Goal: Browse casually

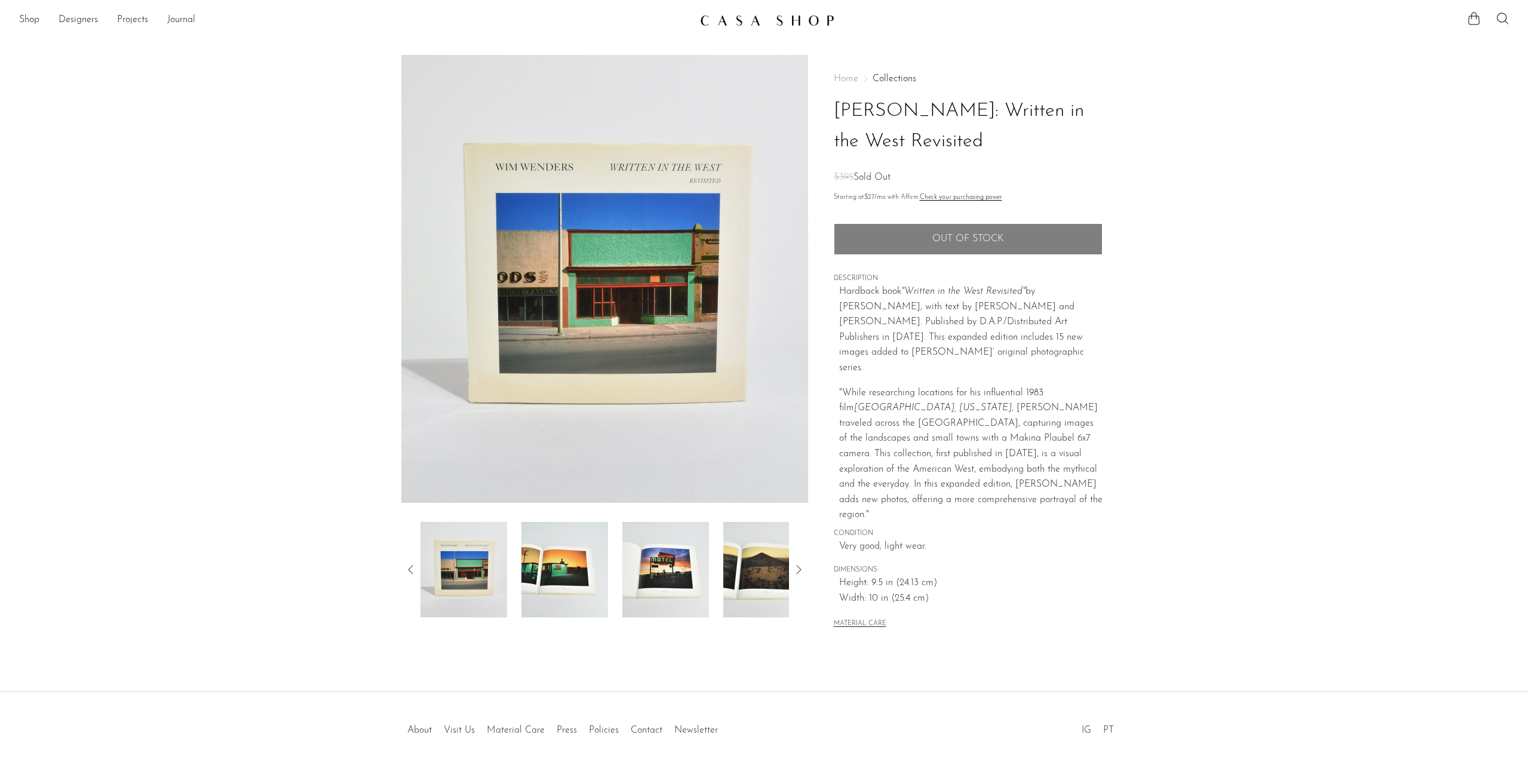
click at [566, 580] on img at bounding box center [564, 569] width 86 height 95
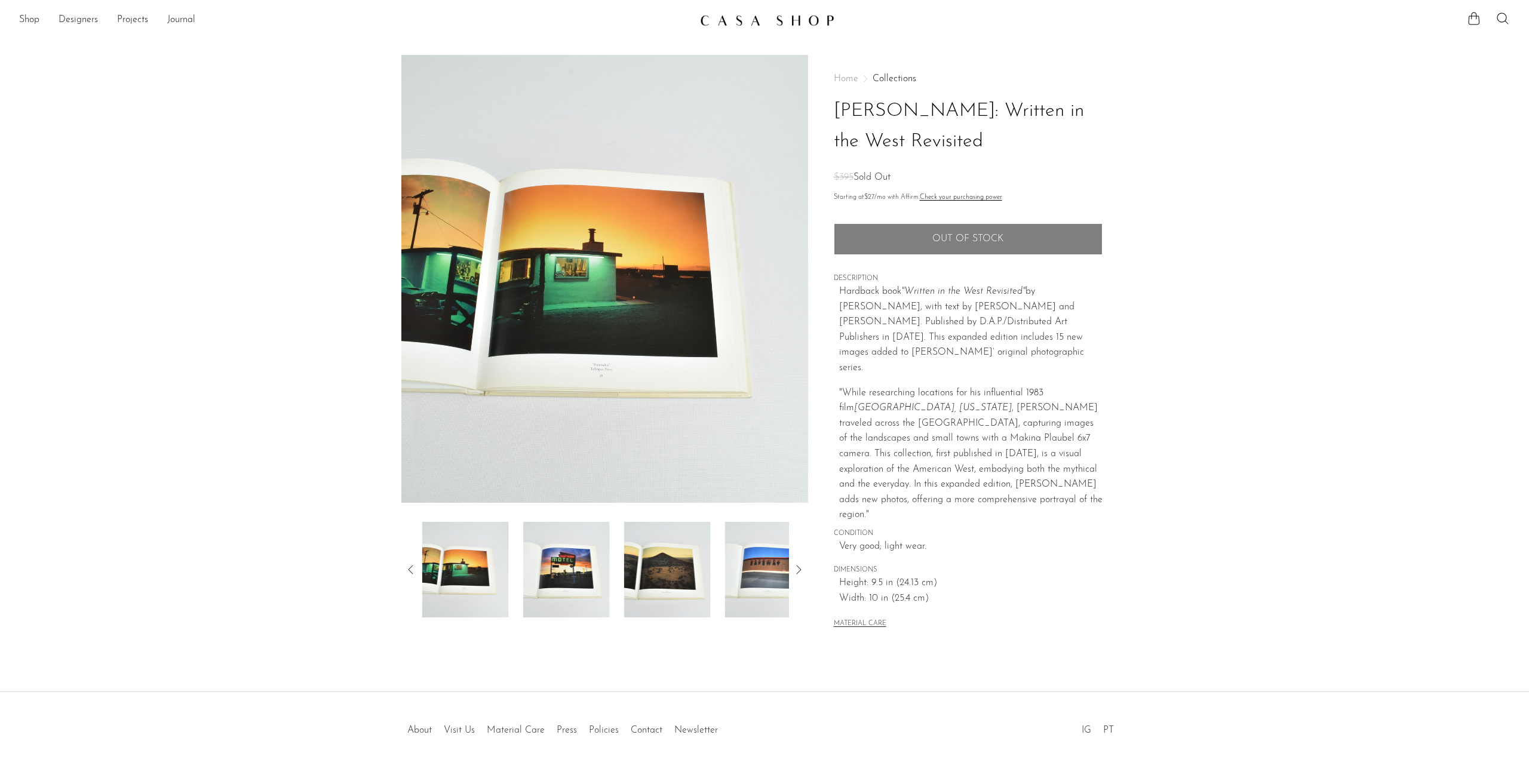
click at [581, 572] on img at bounding box center [566, 569] width 86 height 95
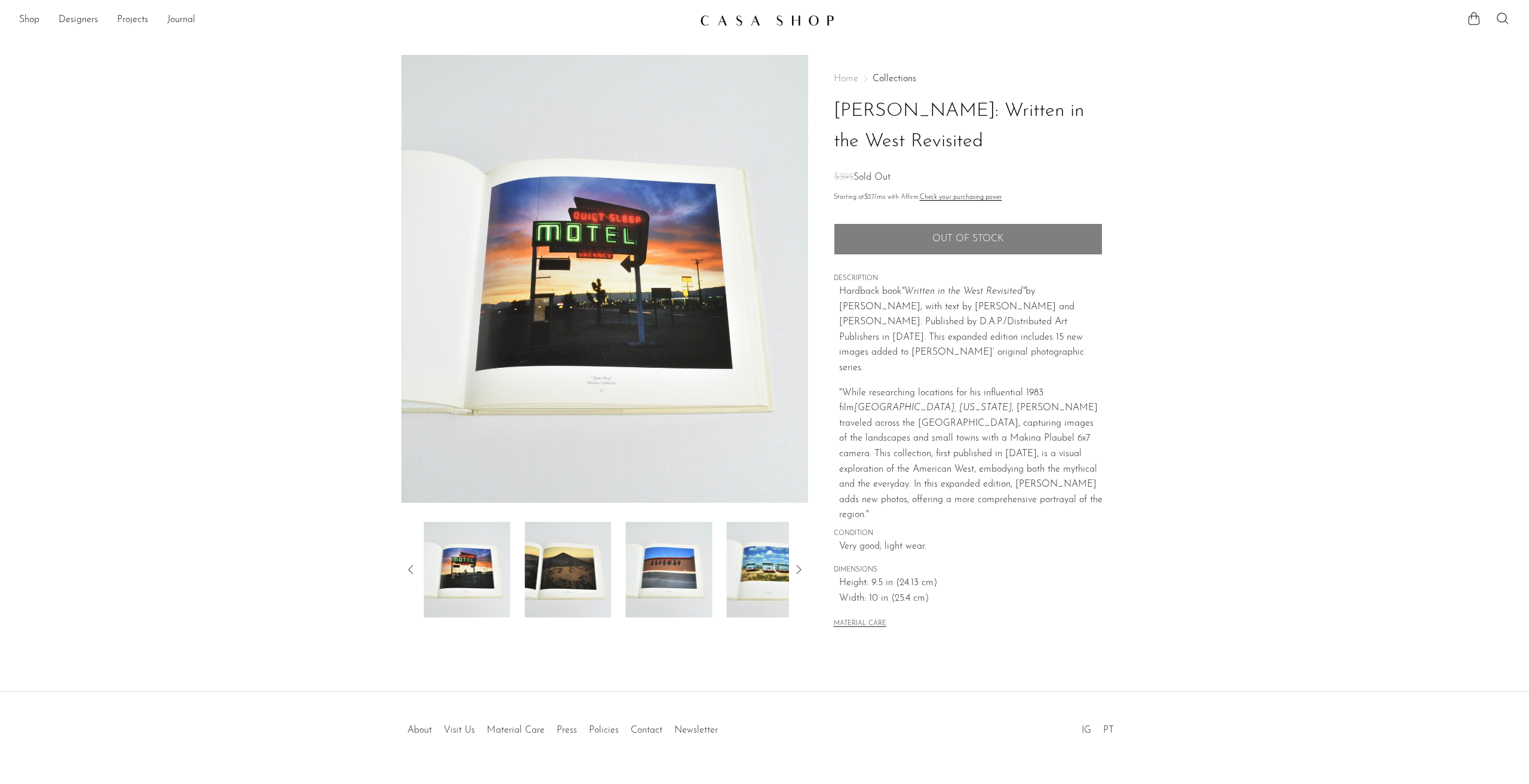
click at [581, 572] on img at bounding box center [567, 569] width 86 height 95
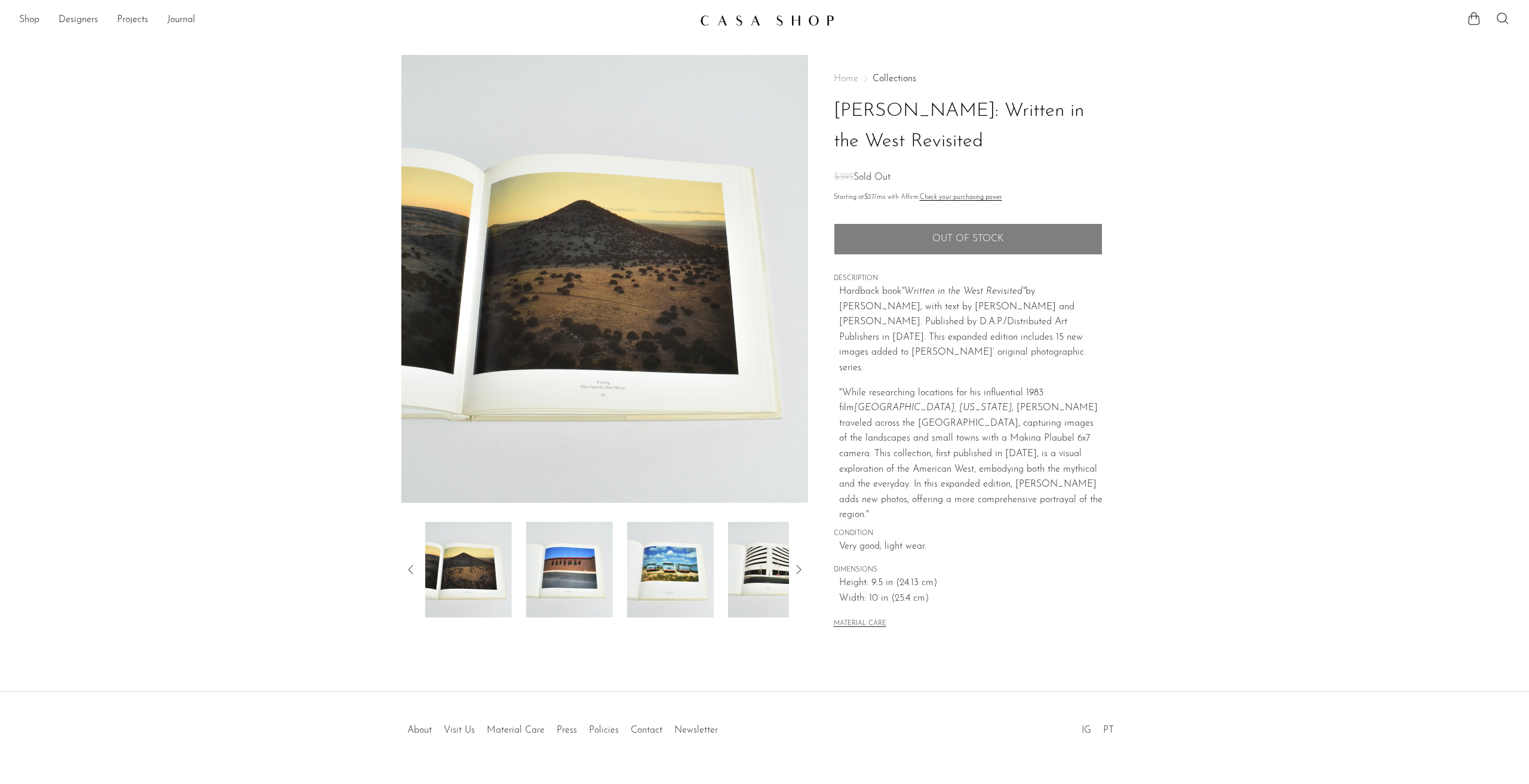
click at [581, 572] on img at bounding box center [568, 569] width 86 height 95
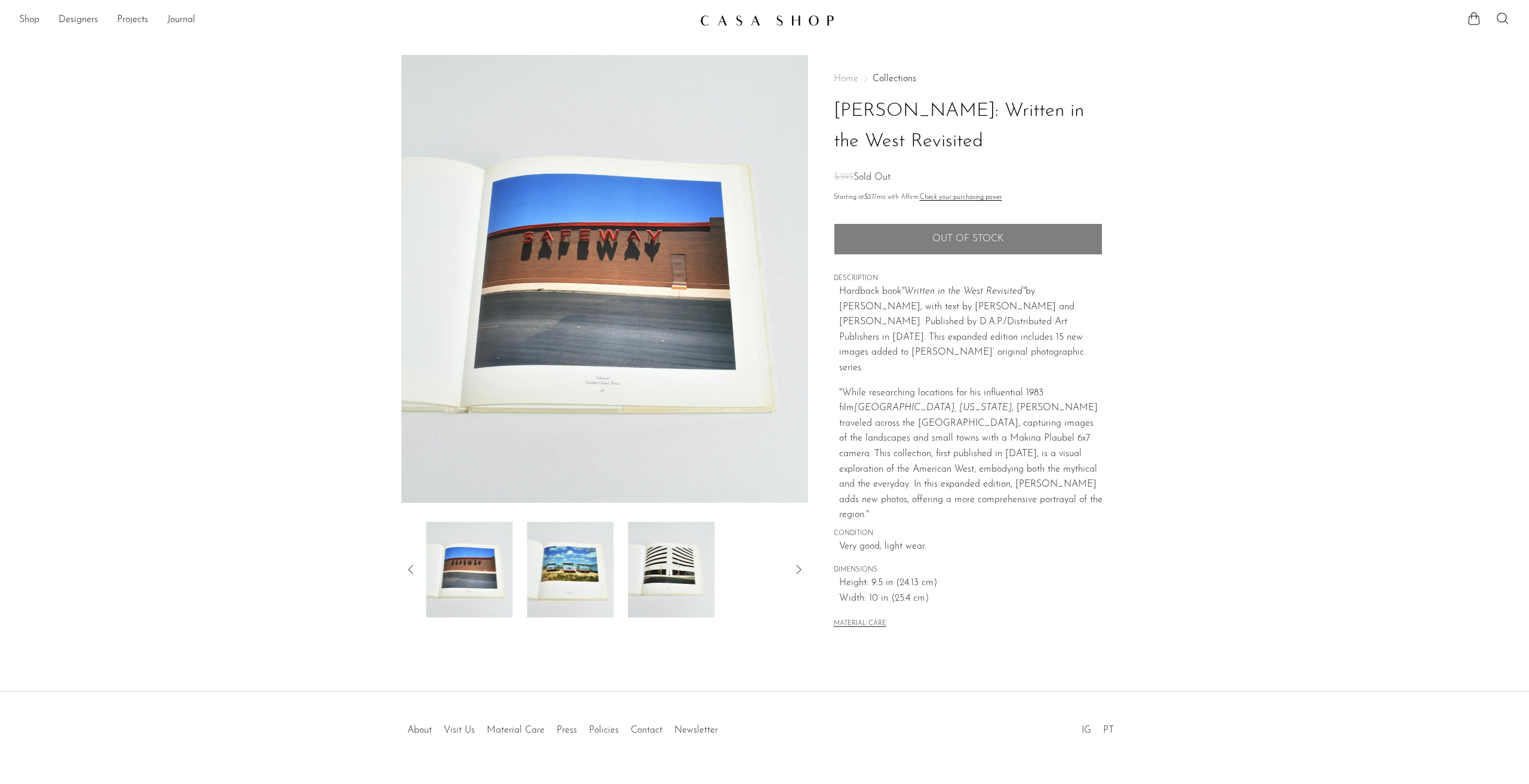
click at [581, 572] on img at bounding box center [569, 569] width 86 height 95
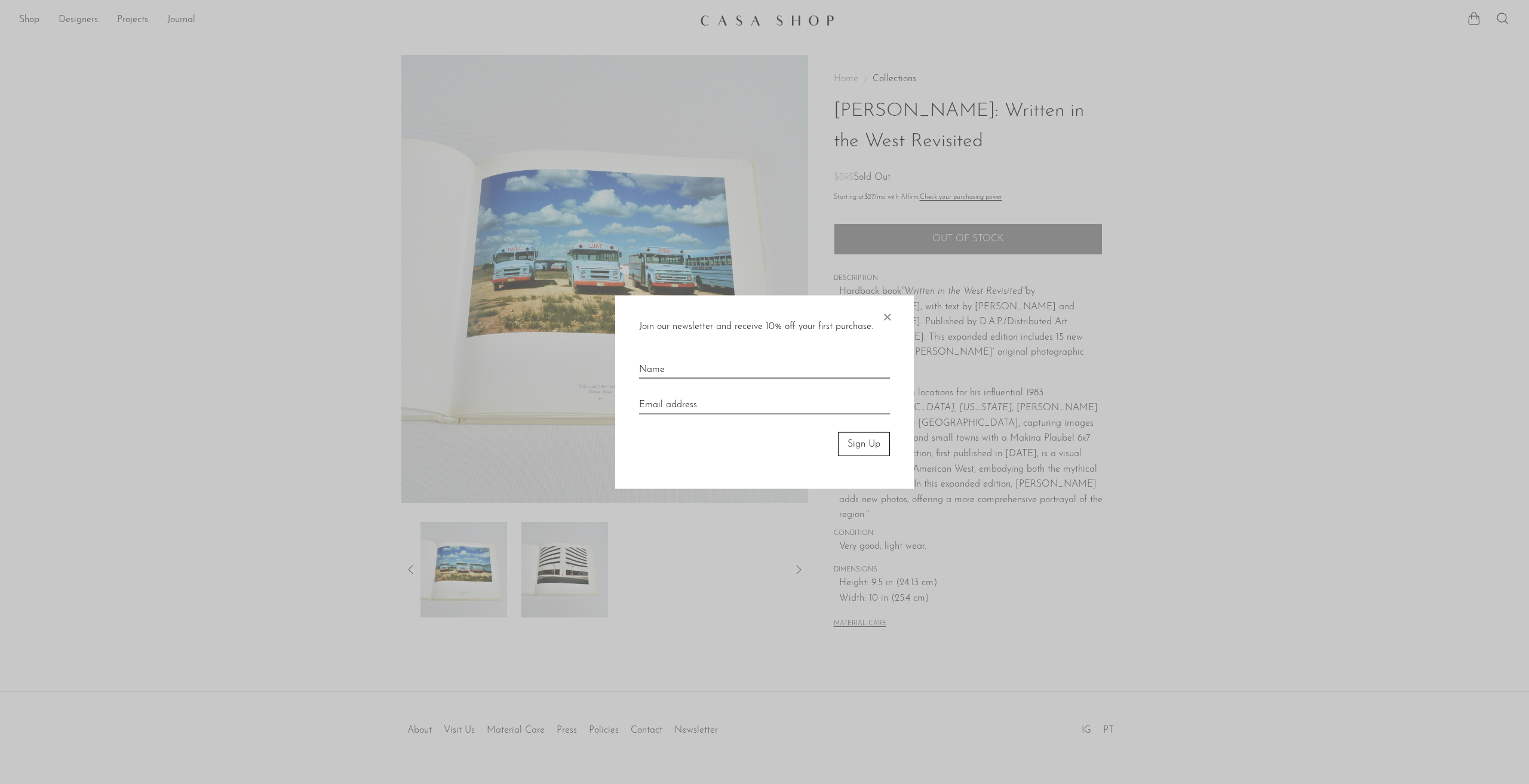
click at [890, 305] on span "×" at bounding box center [886, 313] width 12 height 38
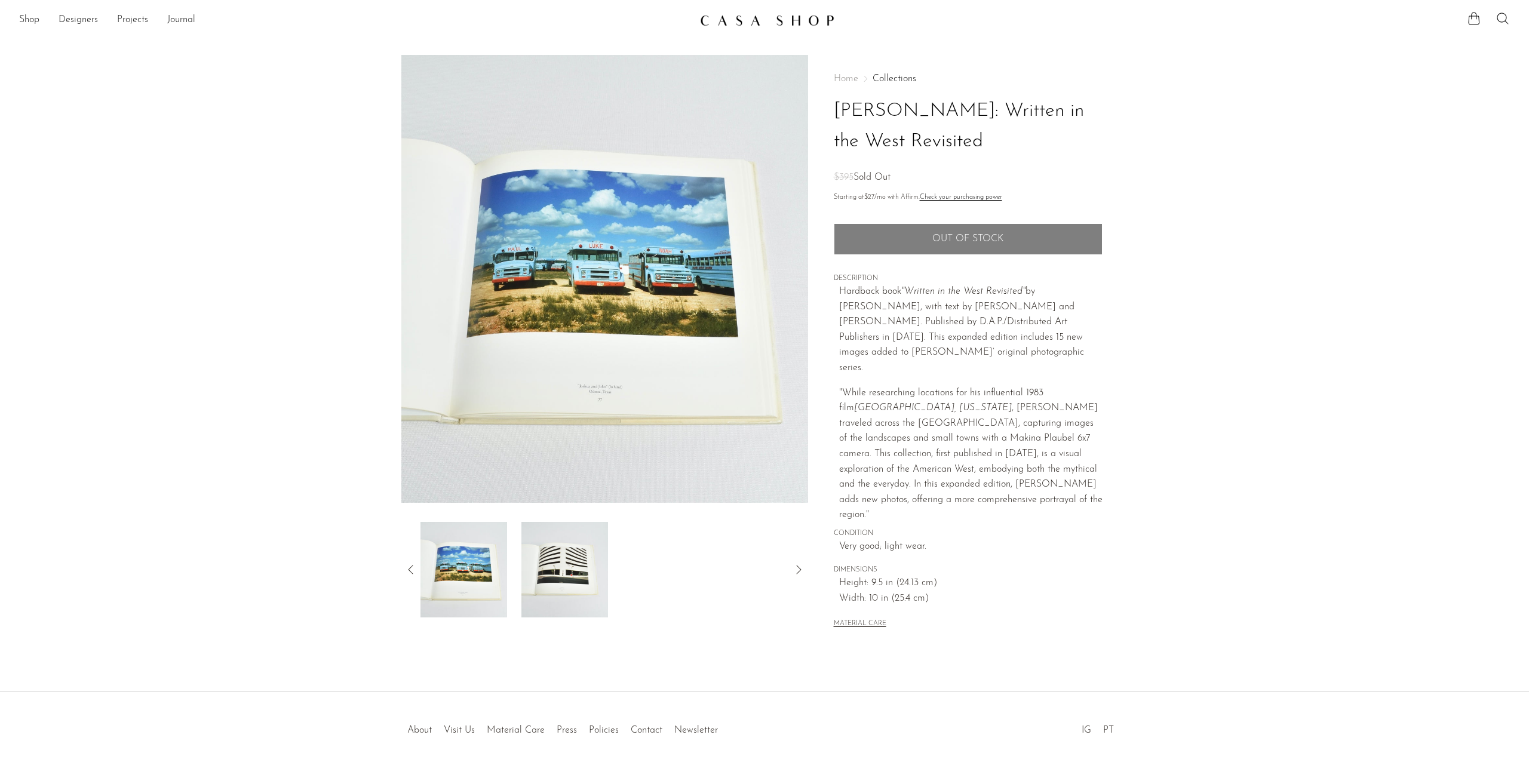
click at [588, 568] on img at bounding box center [564, 569] width 86 height 95
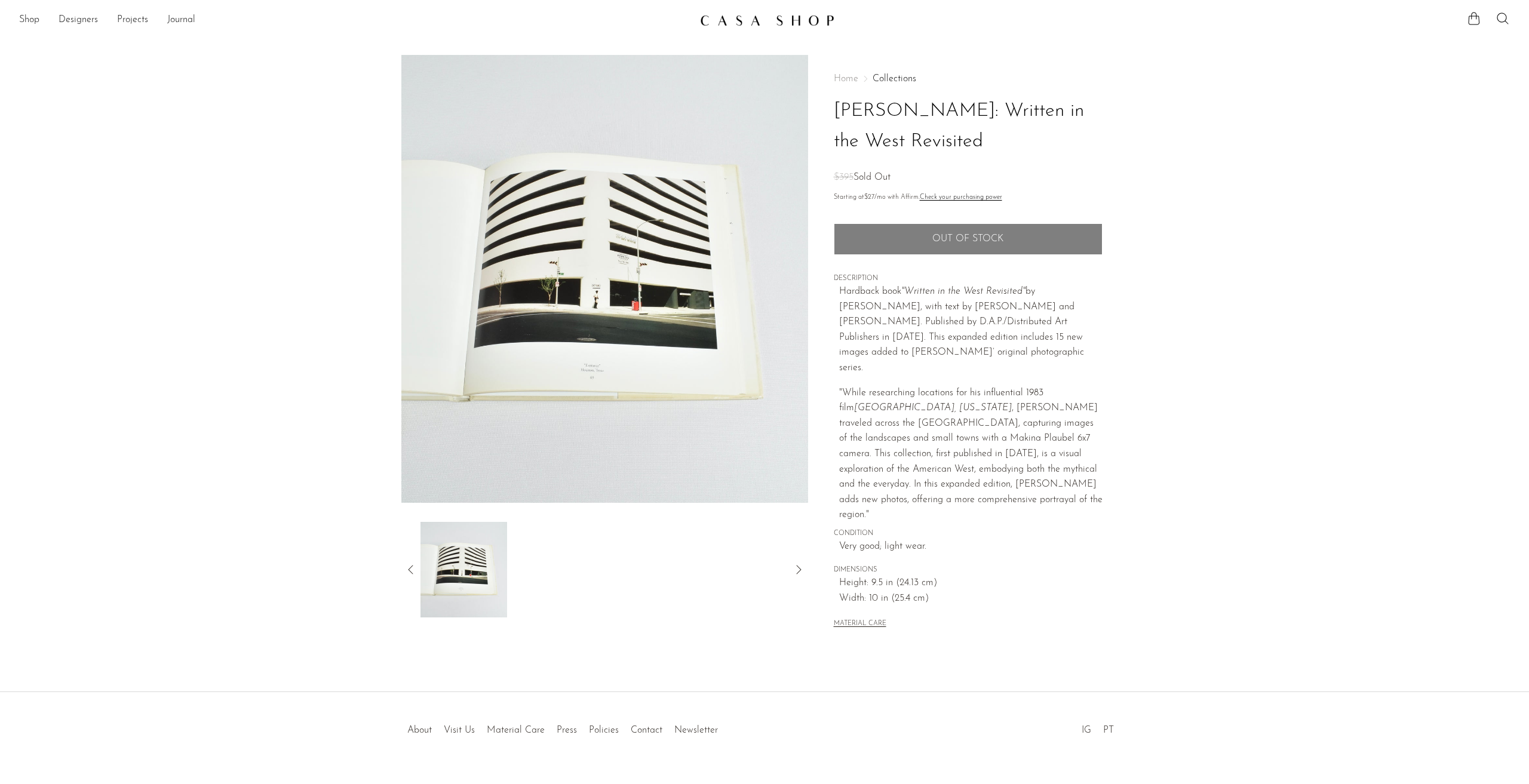
click at [588, 568] on div at bounding box center [604, 569] width 368 height 95
click at [465, 573] on img at bounding box center [463, 569] width 86 height 95
